Goal: Transaction & Acquisition: Purchase product/service

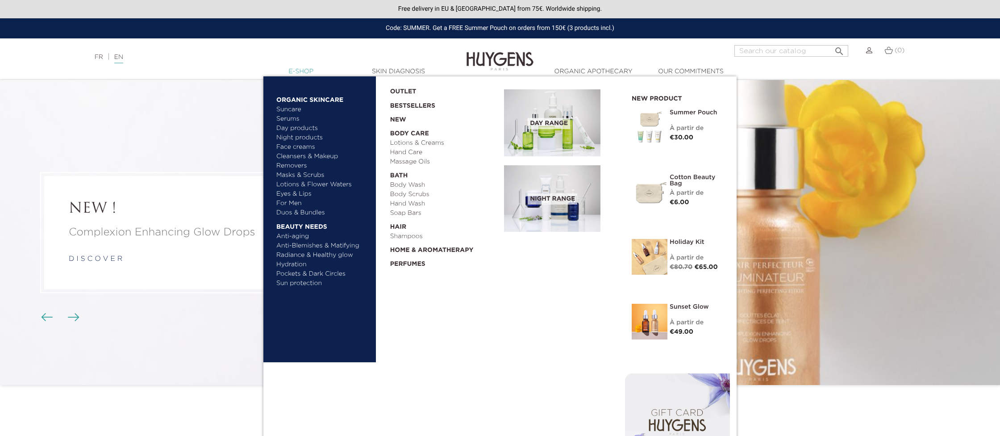
click at [312, 72] on link "  E-Shop" at bounding box center [300, 71] width 89 height 9
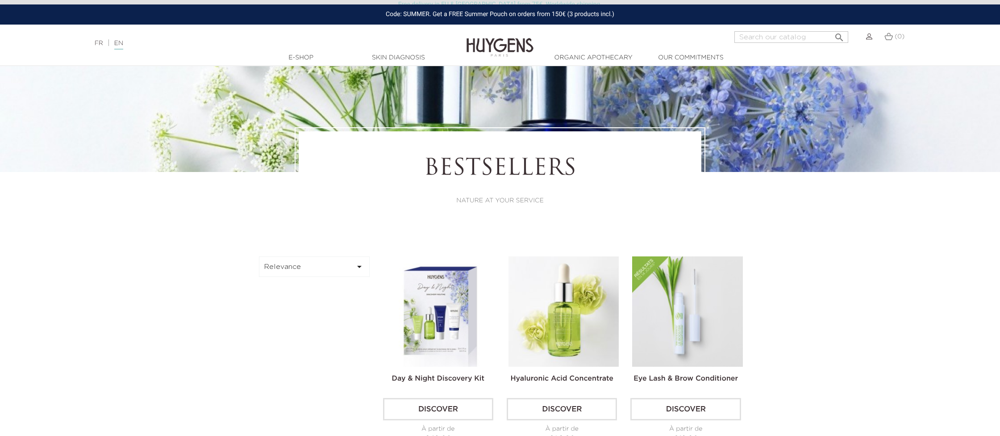
scroll to position [133, 0]
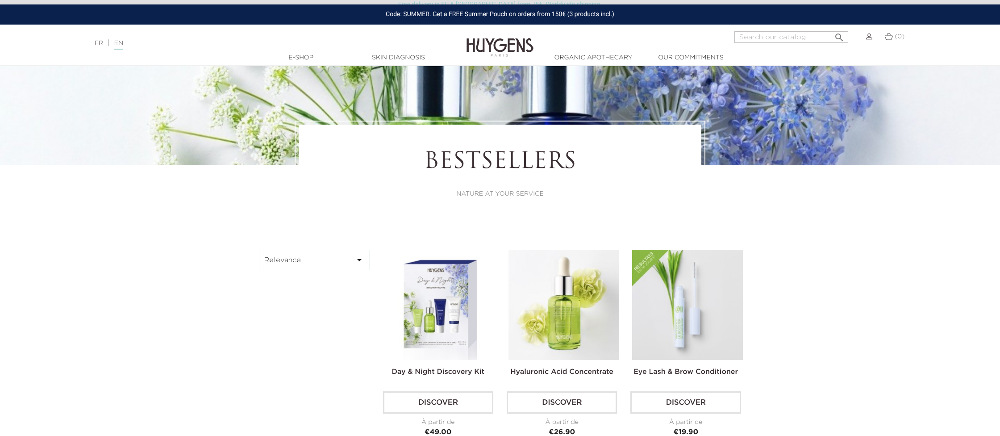
click at [322, 258] on button "Relevance " at bounding box center [314, 260] width 111 height 21
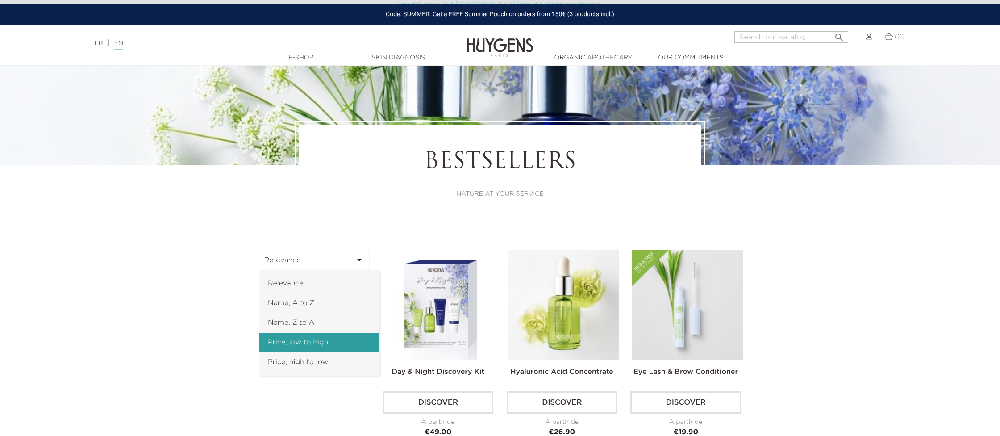
click at [337, 342] on link "Price, low to high" at bounding box center [319, 343] width 121 height 20
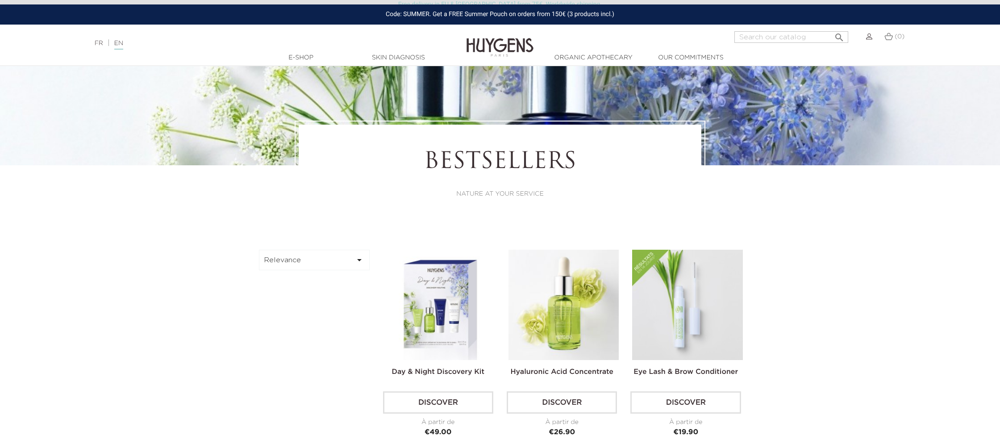
click at [324, 258] on button "Relevance " at bounding box center [314, 260] width 111 height 21
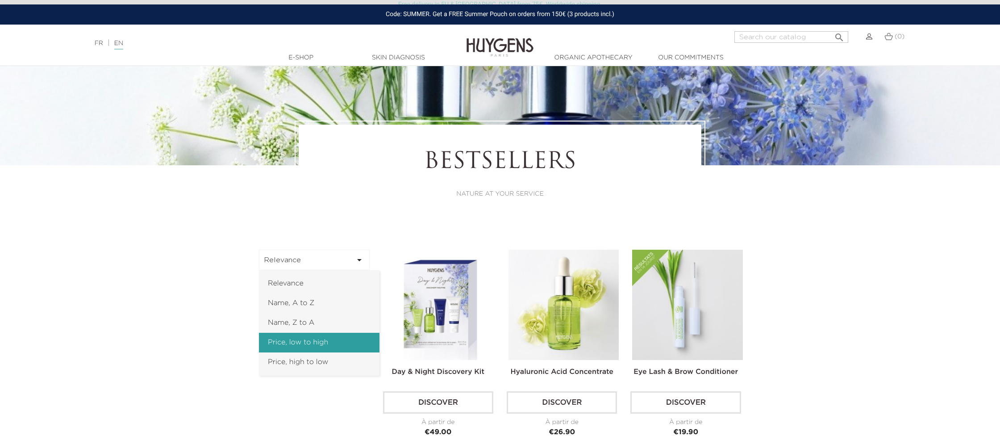
click at [297, 340] on link "Price, low to high" at bounding box center [319, 343] width 121 height 20
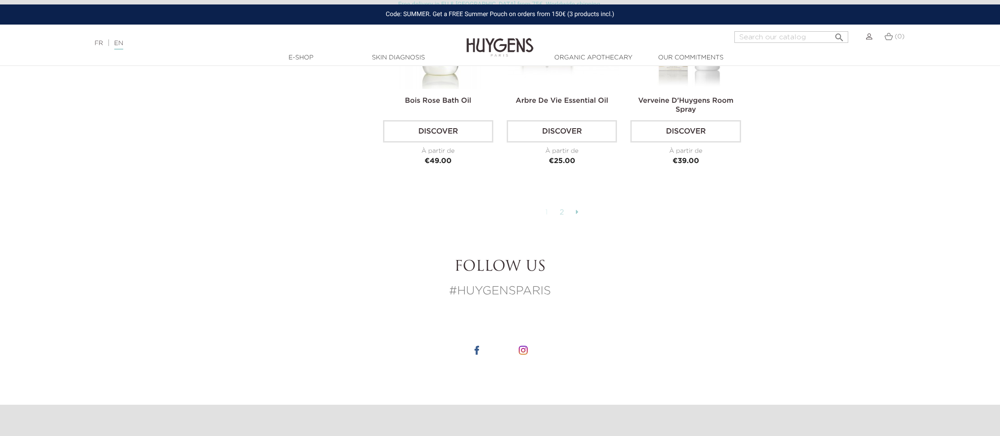
scroll to position [2271, 0]
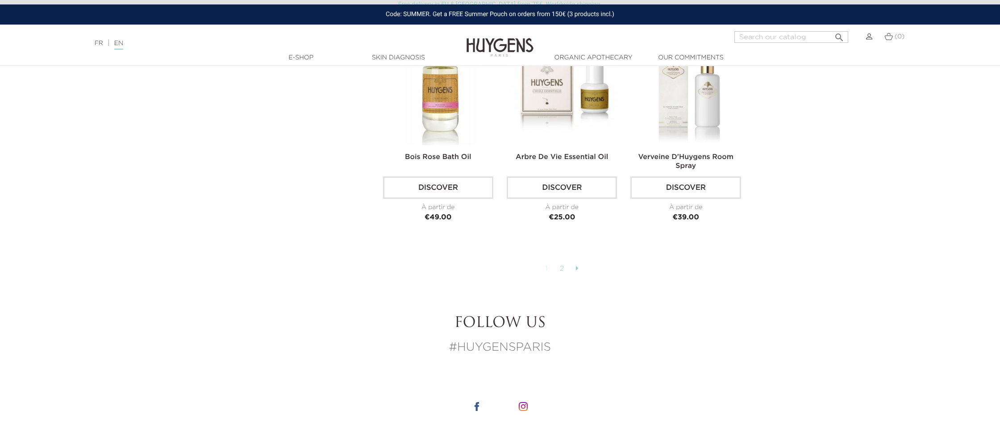
click at [563, 262] on link "2" at bounding box center [563, 268] width 14 height 15
click at [576, 264] on icon at bounding box center [577, 267] width 3 height 7
click at [578, 264] on icon at bounding box center [577, 267] width 3 height 7
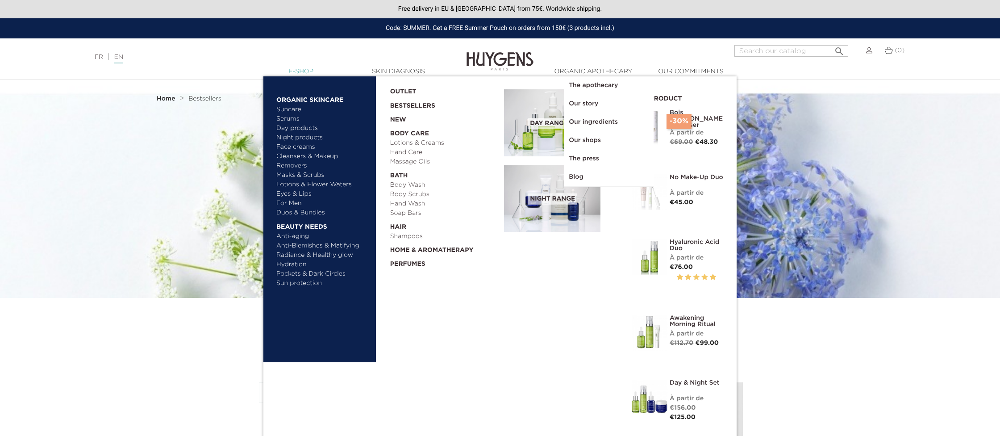
click at [293, 70] on link "  E-Shop" at bounding box center [300, 71] width 89 height 9
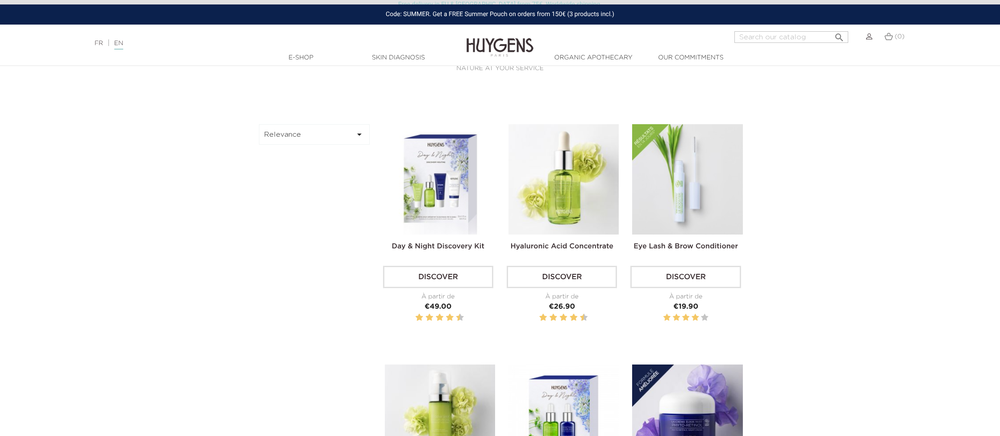
scroll to position [258, 0]
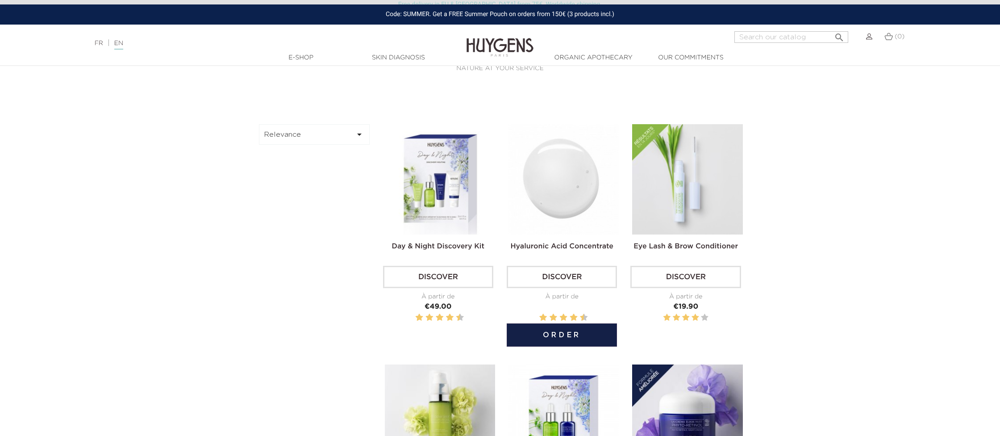
click at [564, 187] on img at bounding box center [564, 179] width 110 height 110
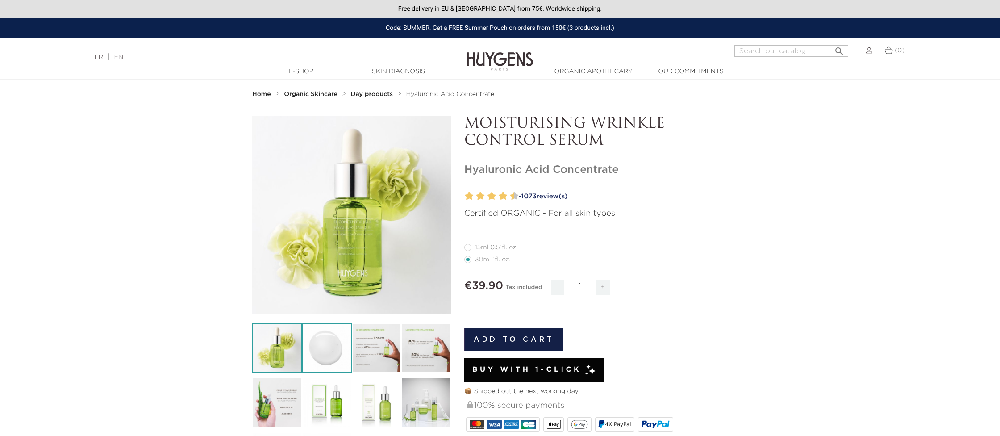
click at [331, 345] on img at bounding box center [327, 348] width 50 height 50
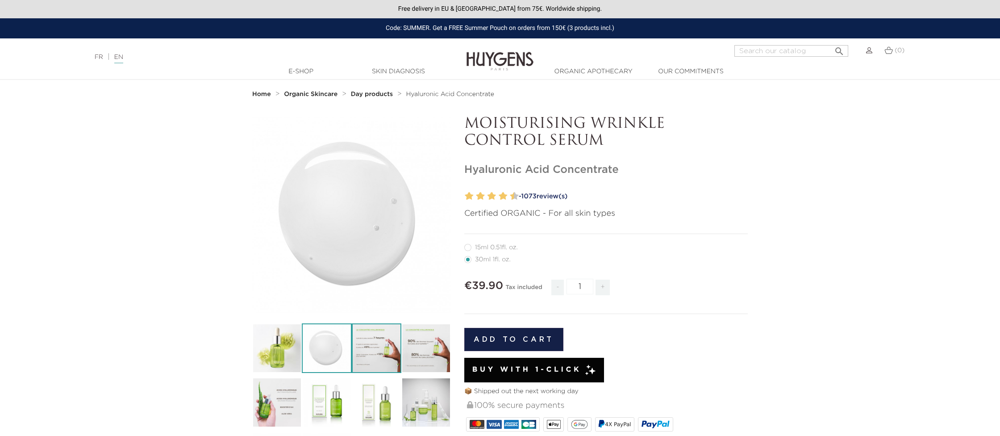
click at [370, 349] on img at bounding box center [377, 348] width 50 height 50
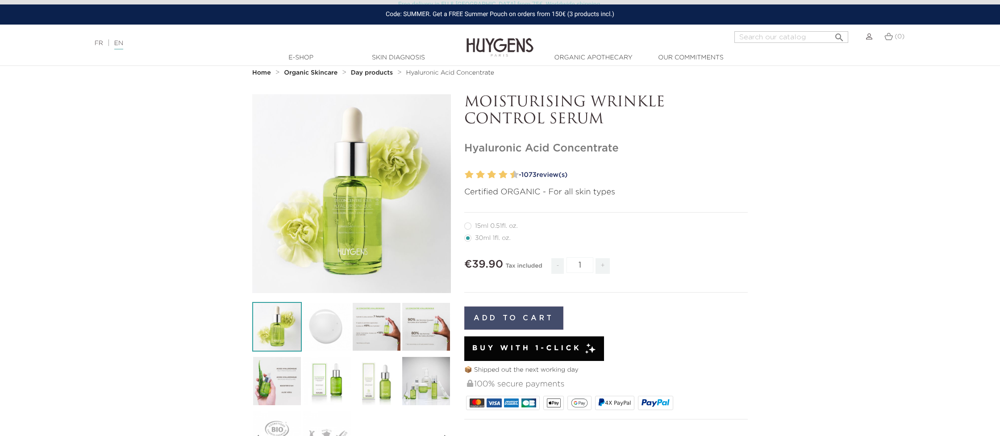
click at [514, 318] on button "Add to cart" at bounding box center [513, 317] width 99 height 23
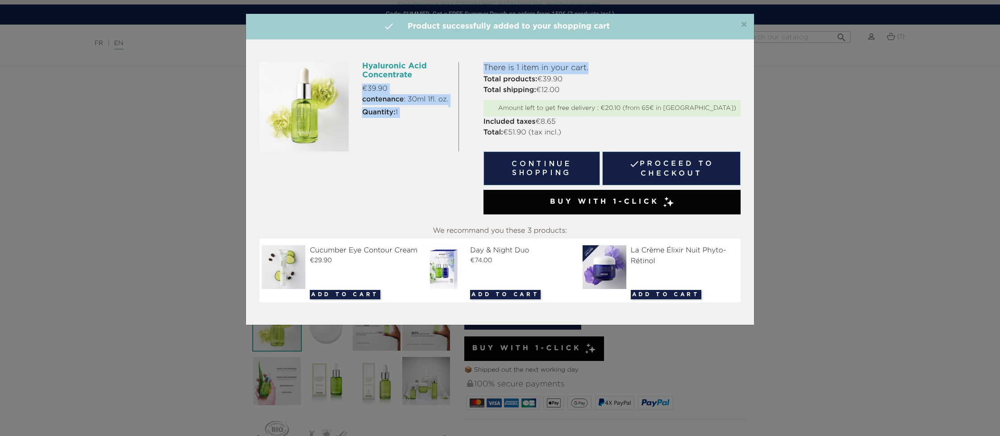
drag, startPoint x: 417, startPoint y: 73, endPoint x: 609, endPoint y: 75, distance: 192.0
click at [572, 74] on div "Hyaluronic Acid Concentrate €39.90 contenance : 30ml 1fl. oz. Quantity: 1 There…" at bounding box center [500, 140] width 495 height 157
click at [802, 91] on div "×  Product successfully added to your shopping cart Hyaluronic Acid Concentrat…" at bounding box center [500, 218] width 1000 height 436
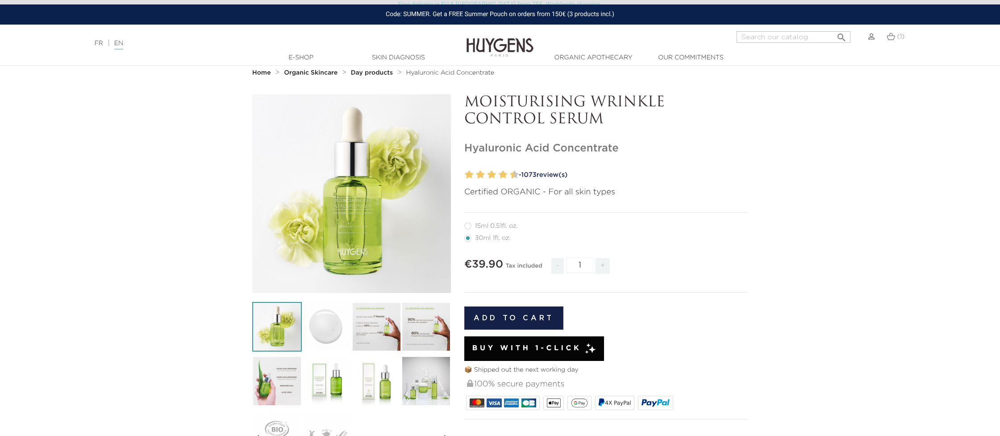
drag, startPoint x: 469, startPoint y: 100, endPoint x: 605, endPoint y: 114, distance: 136.5
click at [605, 113] on p "MOISTURISING WRINKLE CONTROL SERUM" at bounding box center [606, 111] width 284 height 34
drag, startPoint x: 620, startPoint y: 146, endPoint x: 463, endPoint y: 97, distance: 165.0
click at [463, 97] on div "MOISTURISING WRINKLE CONTROL SERUM Hyaluronic Acid Concentrate" at bounding box center [606, 372] width 297 height 557
copy div "MOISTURISING WRINKLE CONTROL SERUM Hyaluronic Acid Concentrate"
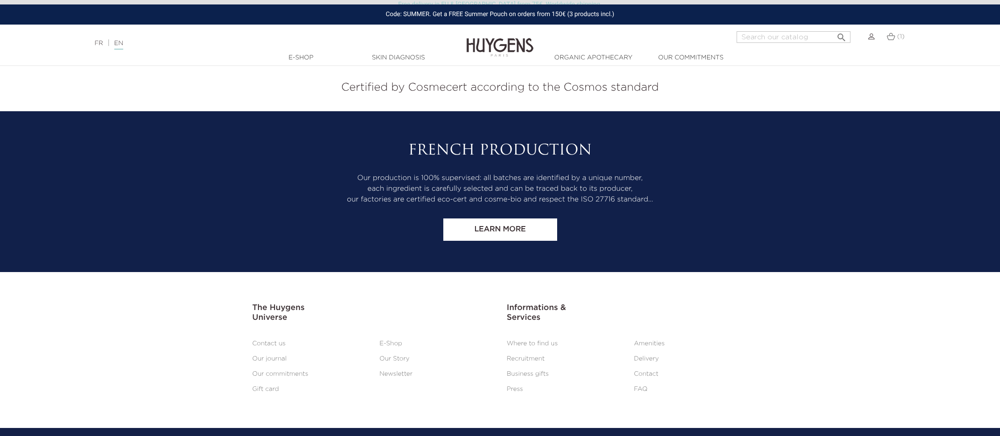
scroll to position [1930, 0]
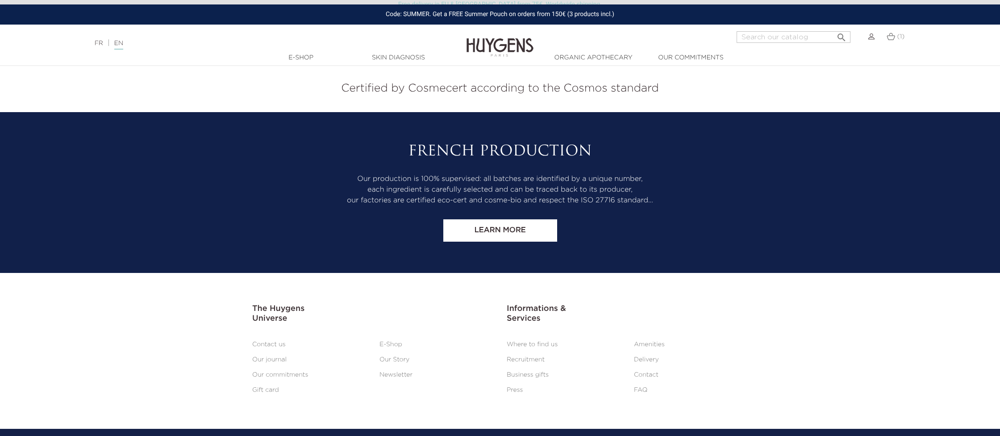
click at [653, 356] on link "Delivery" at bounding box center [646, 359] width 25 height 6
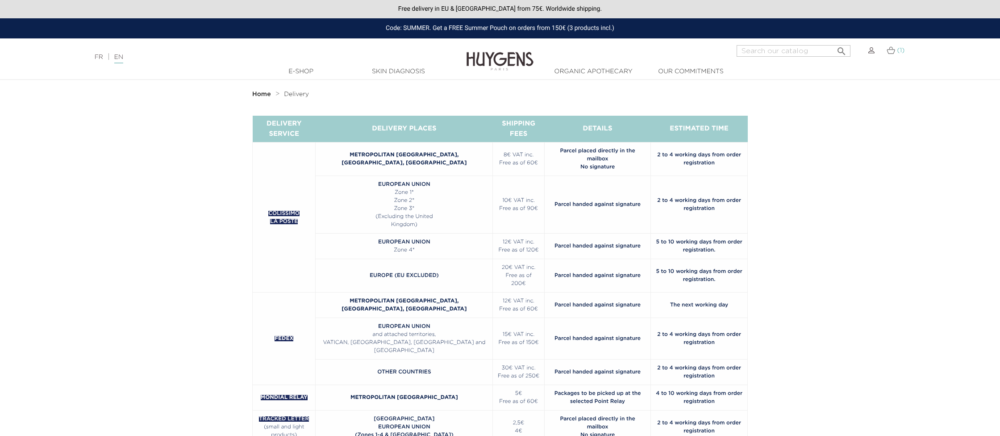
click at [898, 53] on span "(1)" at bounding box center [902, 50] width 8 height 6
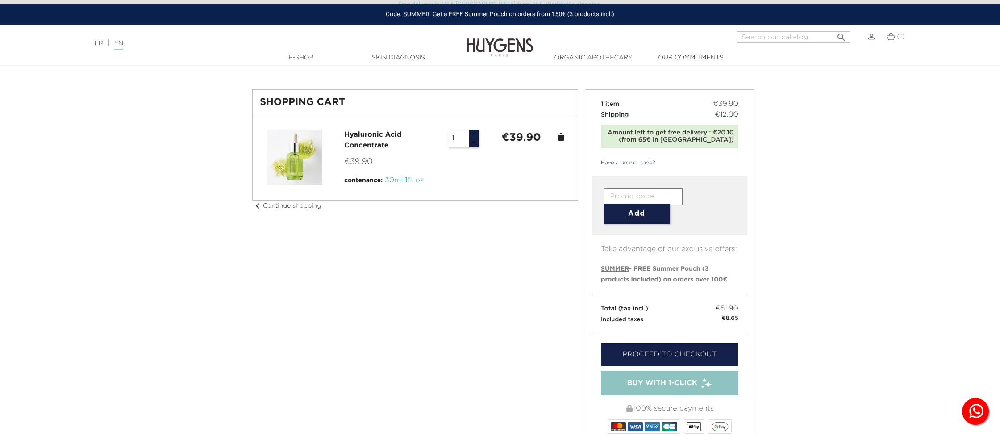
scroll to position [23, 0]
click at [665, 361] on link "Proceed to checkout" at bounding box center [670, 354] width 138 height 23
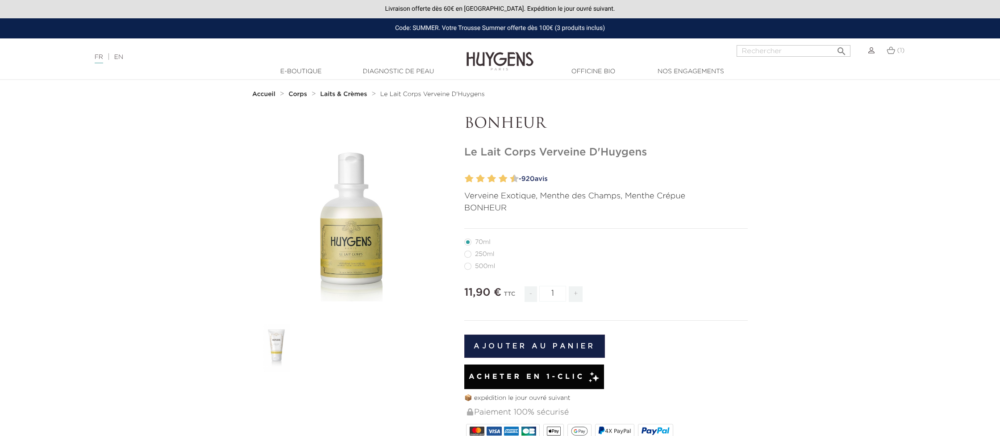
click at [271, 95] on strong "Accueil" at bounding box center [263, 94] width 23 height 6
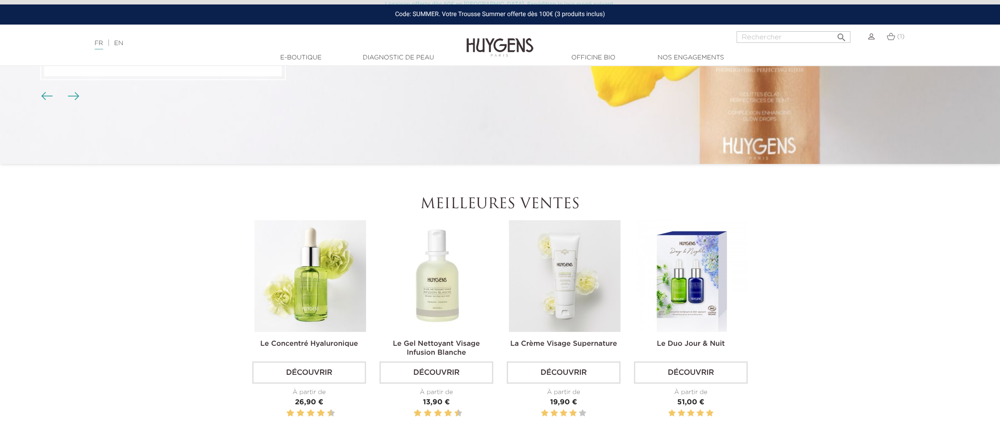
scroll to position [223, 0]
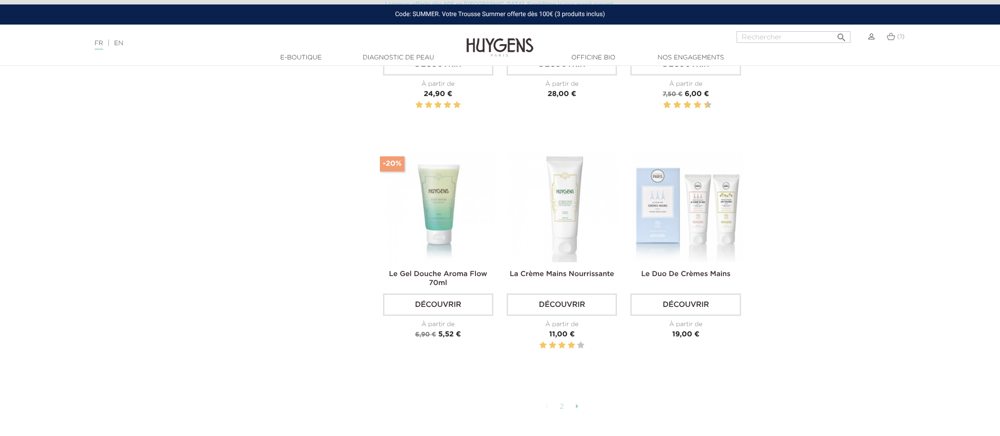
scroll to position [2151, 0]
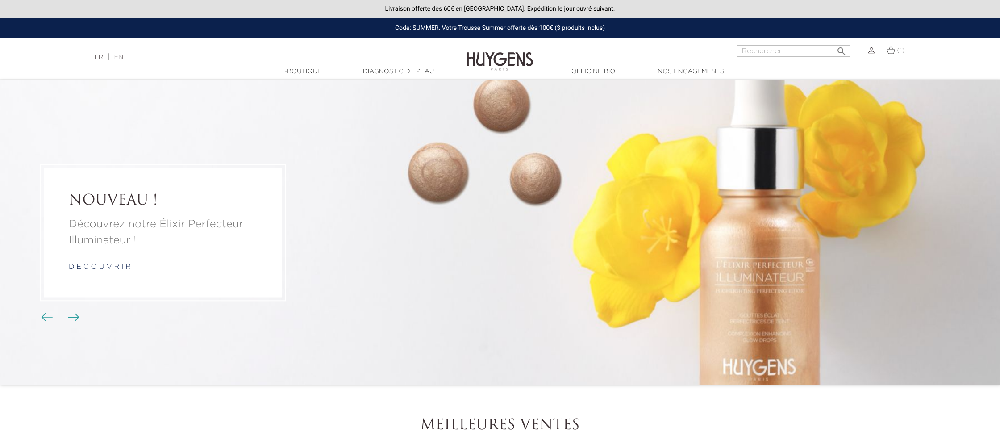
click at [873, 50] on img at bounding box center [872, 50] width 6 height 6
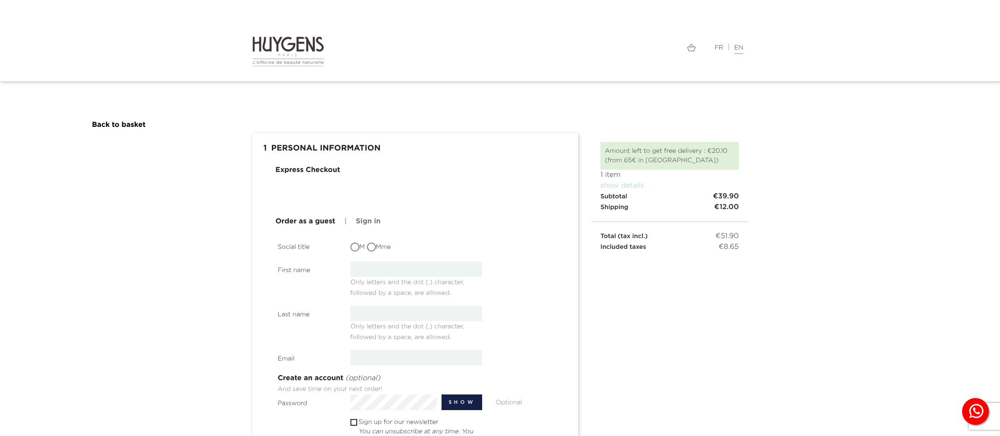
click at [374, 183] on div at bounding box center [416, 194] width 280 height 23
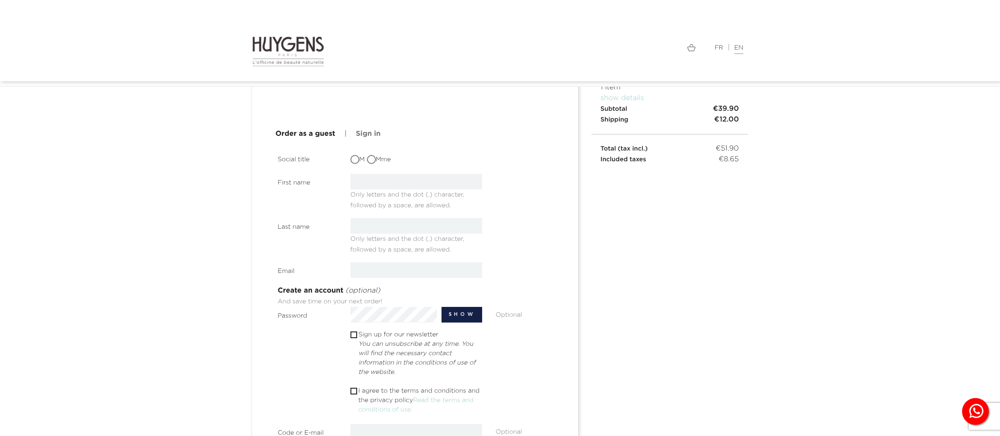
scroll to position [98, 0]
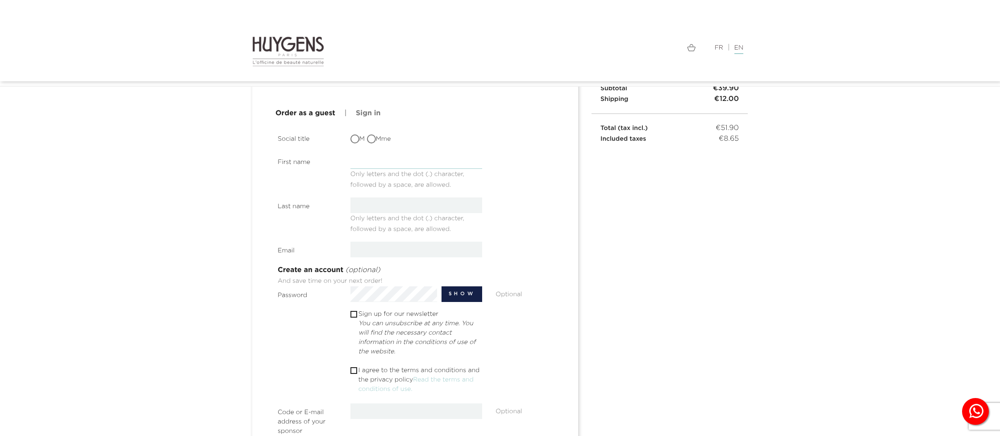
click at [392, 165] on input "text" at bounding box center [417, 161] width 132 height 16
type input "[PERSON_NAME]"
click at [386, 205] on input "text" at bounding box center [417, 205] width 132 height 16
type input "[PERSON_NAME]"
click at [379, 240] on section "Social title M Mme First name Emma Only letters and the dot (.) character, foll…" at bounding box center [416, 287] width 277 height 308
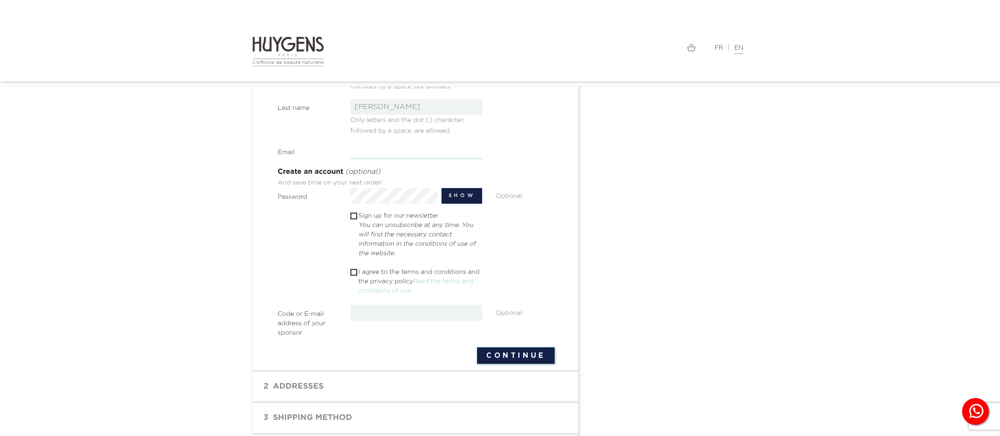
scroll to position [195, 0]
type input "[PERSON_NAME][EMAIL_ADDRESS][PERSON_NAME][DOMAIN_NAME]"
click at [607, 241] on div " 1 Personal Information mode_edit Edit Express Checkout Order as a guest | Sig…" at bounding box center [500, 197] width 509 height 539
click at [376, 275] on p "I agree to the terms and conditions and the privacy policy Read the terms and c…" at bounding box center [421, 282] width 124 height 28
click at [356, 272] on input "checkbox" at bounding box center [354, 273] width 6 height 6
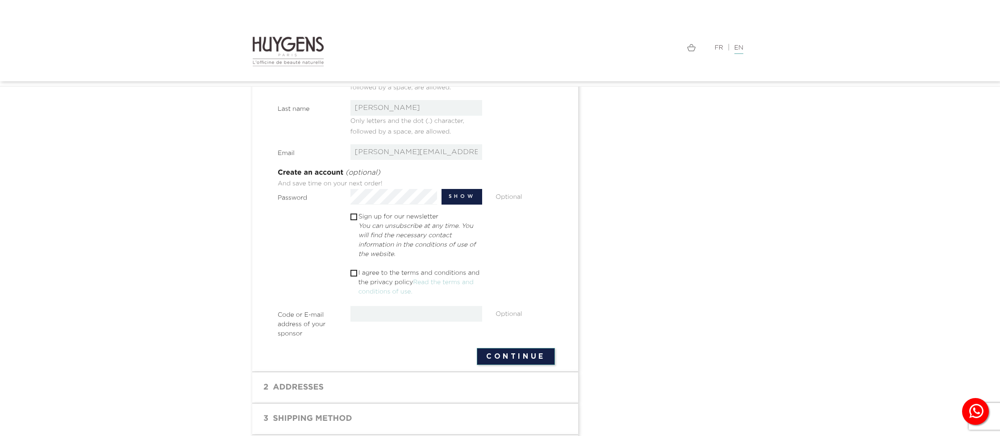
checkbox input "true"
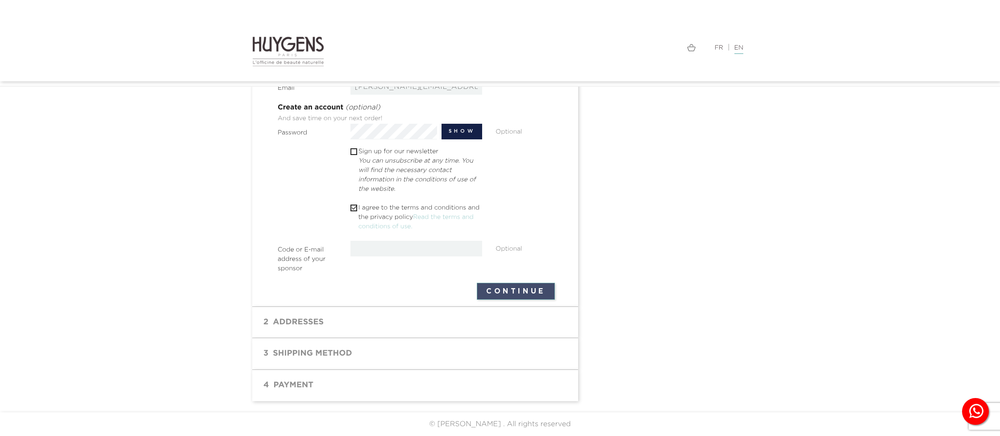
scroll to position [260, 0]
click at [514, 292] on button "Continue" at bounding box center [516, 291] width 78 height 17
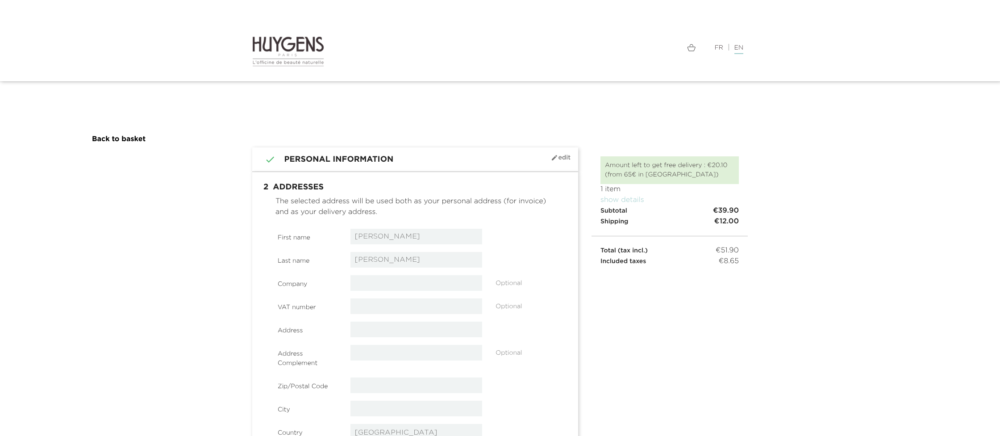
select select "8"
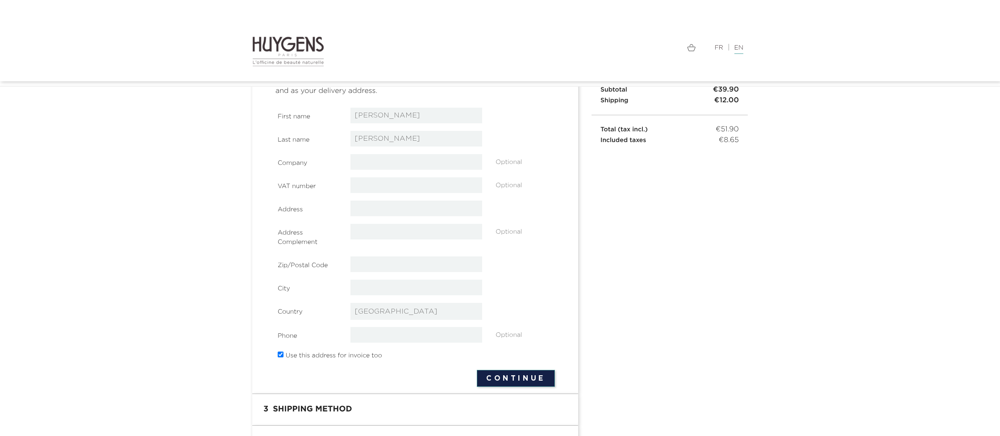
scroll to position [98, 0]
click at [380, 207] on input "text" at bounding box center [417, 207] width 132 height 16
type input "[STREET_ADDRESS]"
click at [371, 256] on input "text" at bounding box center [417, 263] width 132 height 16
type input "75007"
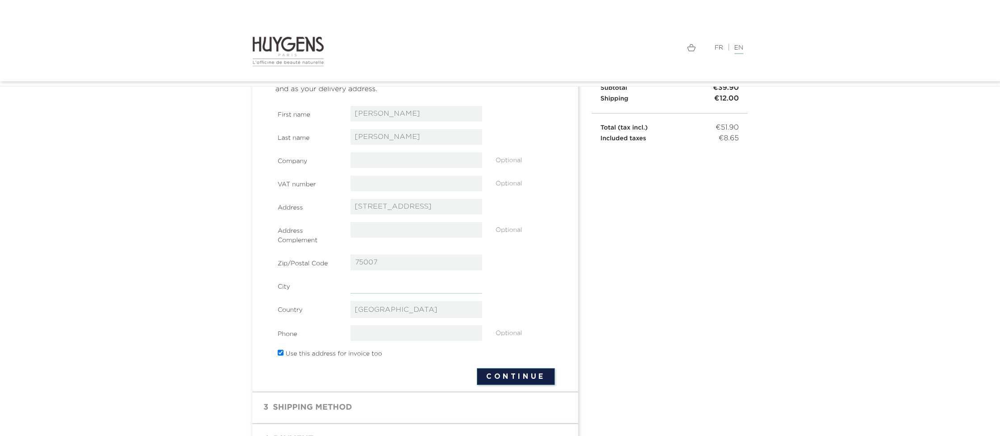
click at [373, 284] on input "text" at bounding box center [417, 286] width 132 height 16
type input "[GEOGRAPHIC_DATA]"
click at [387, 330] on input "tel" at bounding box center [417, 333] width 132 height 16
click at [493, 375] on button "Continue" at bounding box center [516, 376] width 78 height 17
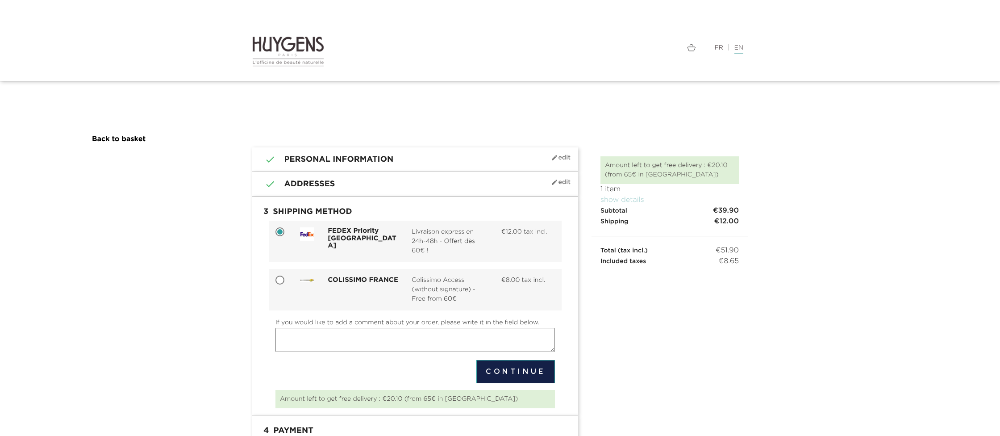
click at [418, 281] on span "Colissimo Access (without signature) - Free from 60€" at bounding box center [450, 290] width 76 height 28
click at [285, 281] on input "COLISSIMO FRANCE Colissimo Access (without signature) - Free from 60€ €8.00 tax…" at bounding box center [280, 280] width 9 height 9
radio input "true"
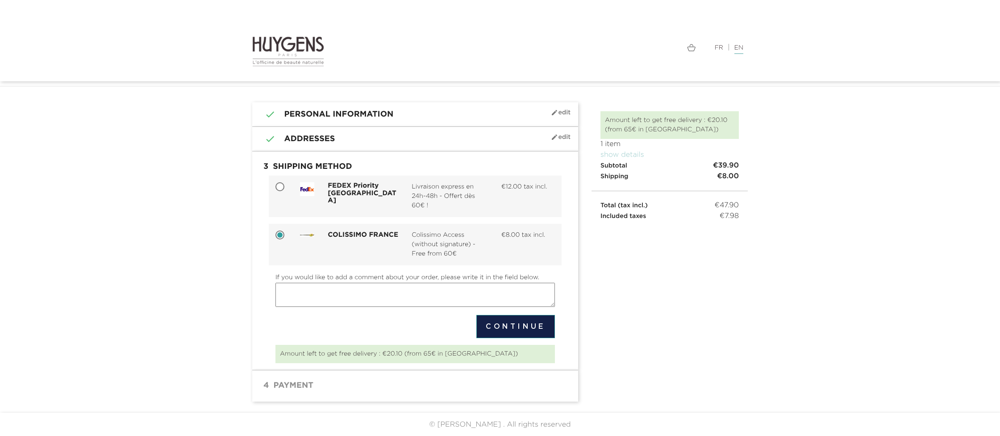
scroll to position [21, 0]
